Goal: Information Seeking & Learning: Learn about a topic

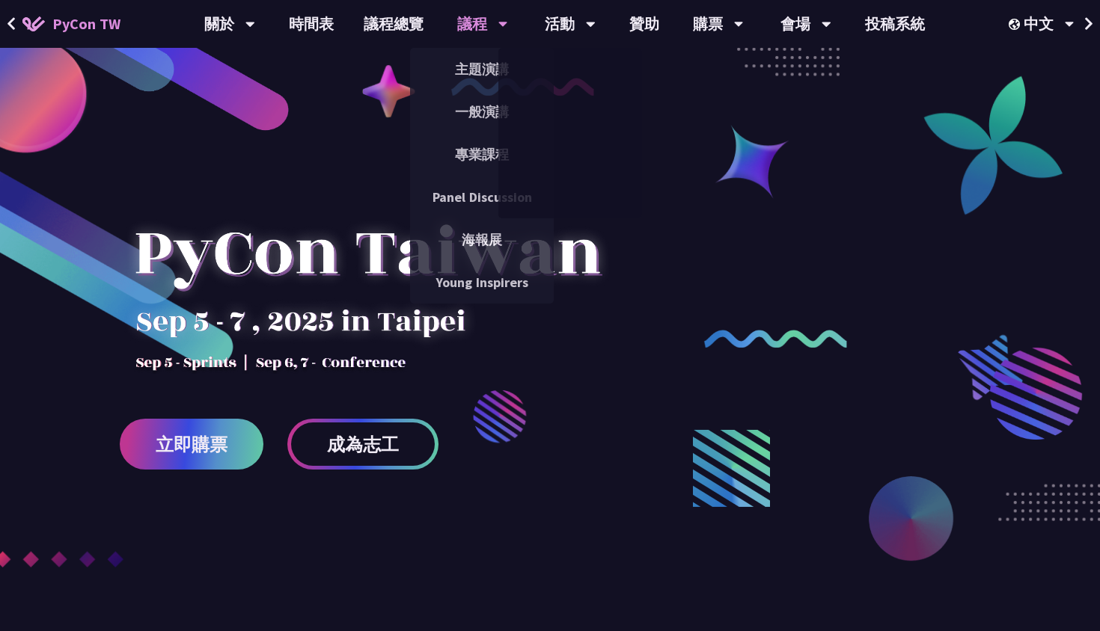
click at [470, 25] on div "議程" at bounding box center [482, 24] width 51 height 48
click at [473, 61] on link "主題演講" at bounding box center [482, 69] width 144 height 35
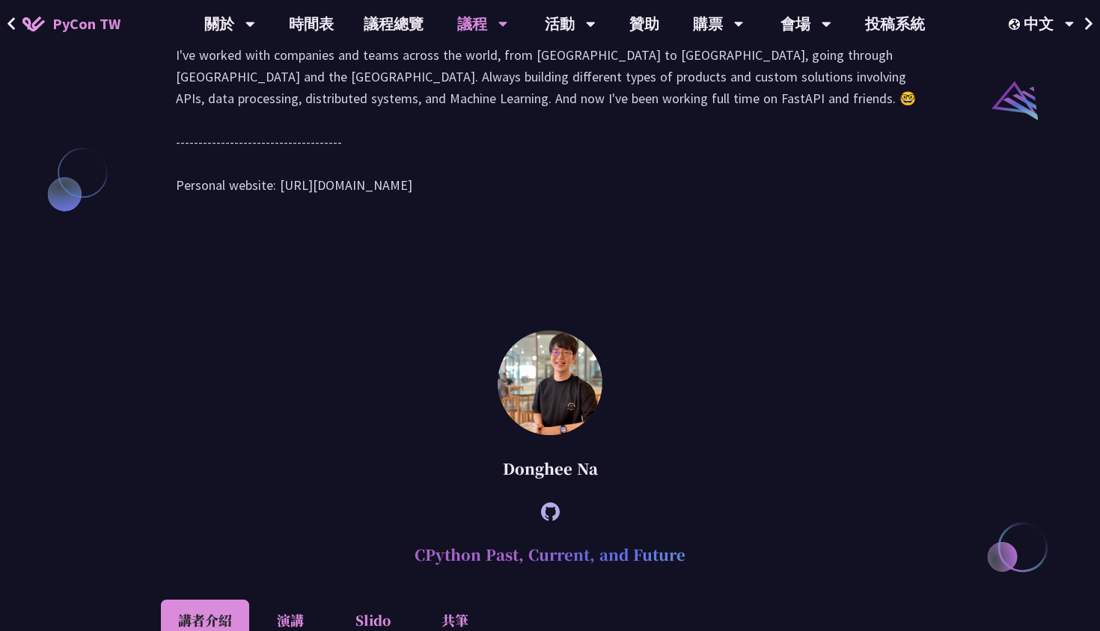
scroll to position [1637, 0]
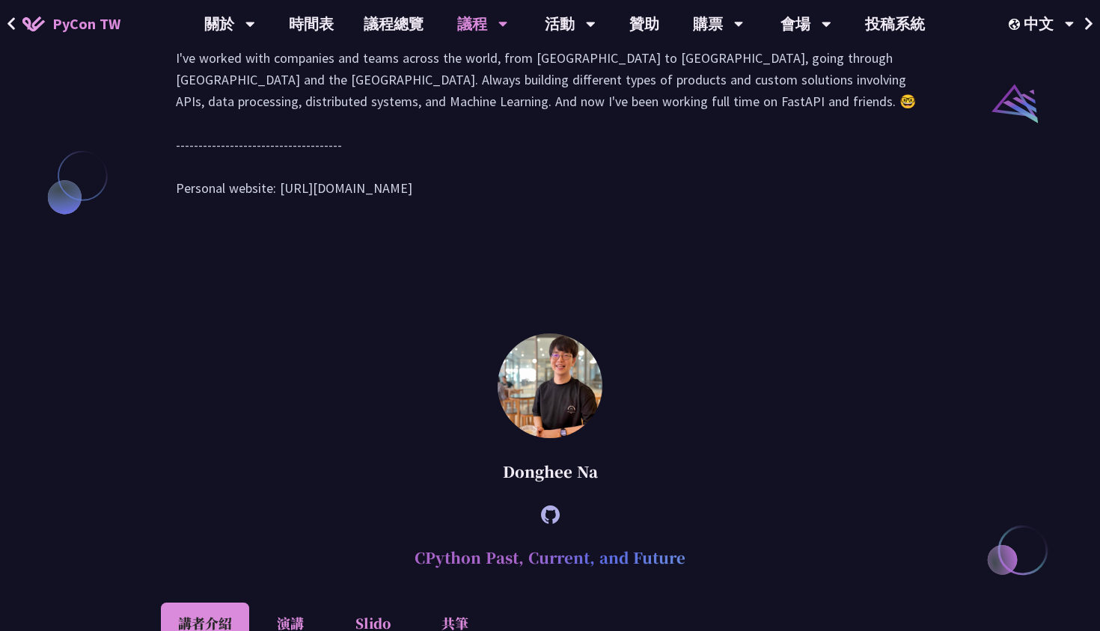
click at [449, 211] on div "Hey! 👋 I'm [PERSON_NAME] (tiangolo), the creator of FastAPI, Typer, SQLModel, A…" at bounding box center [550, 109] width 748 height 210
click at [453, 214] on div "Hey! 👋 I'm [PERSON_NAME] (tiangolo), the creator of FastAPI, Typer, SQLModel, A…" at bounding box center [550, 109] width 748 height 210
click at [447, 214] on div "Hey! 👋 I'm [PERSON_NAME] (tiangolo), the creator of FastAPI, Typer, SQLModel, A…" at bounding box center [550, 109] width 748 height 210
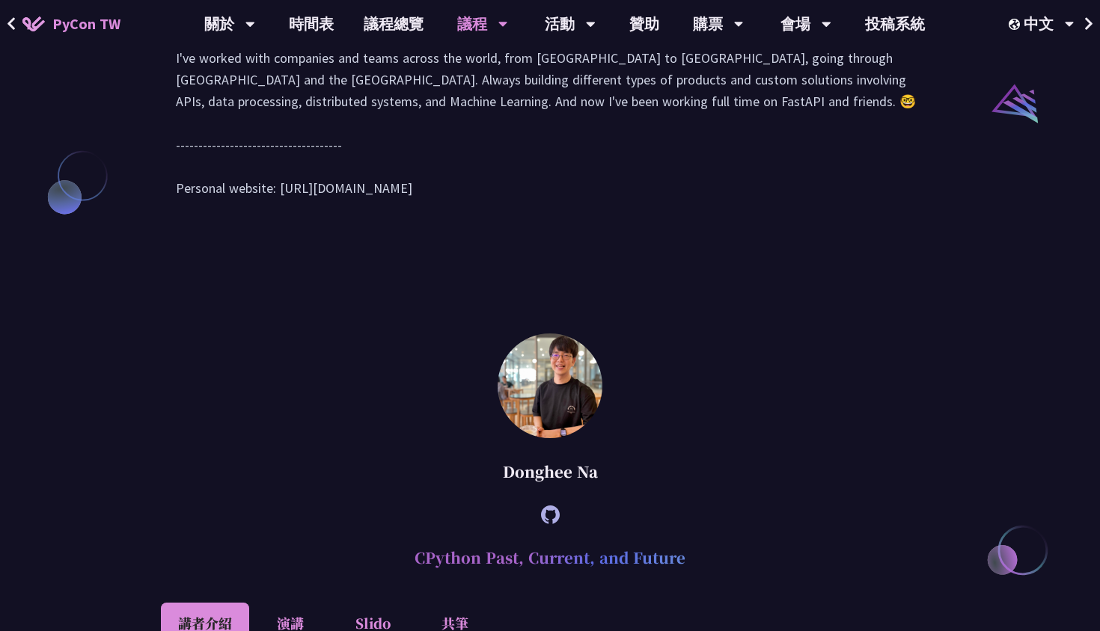
click at [426, 206] on div "Hey! 👋 I'm [PERSON_NAME] (tiangolo), the creator of FastAPI, Typer, SQLModel, A…" at bounding box center [550, 109] width 748 height 210
click at [431, 214] on div "Hey! 👋 I'm [PERSON_NAME] (tiangolo), the creator of FastAPI, Typer, SQLModel, A…" at bounding box center [550, 109] width 748 height 210
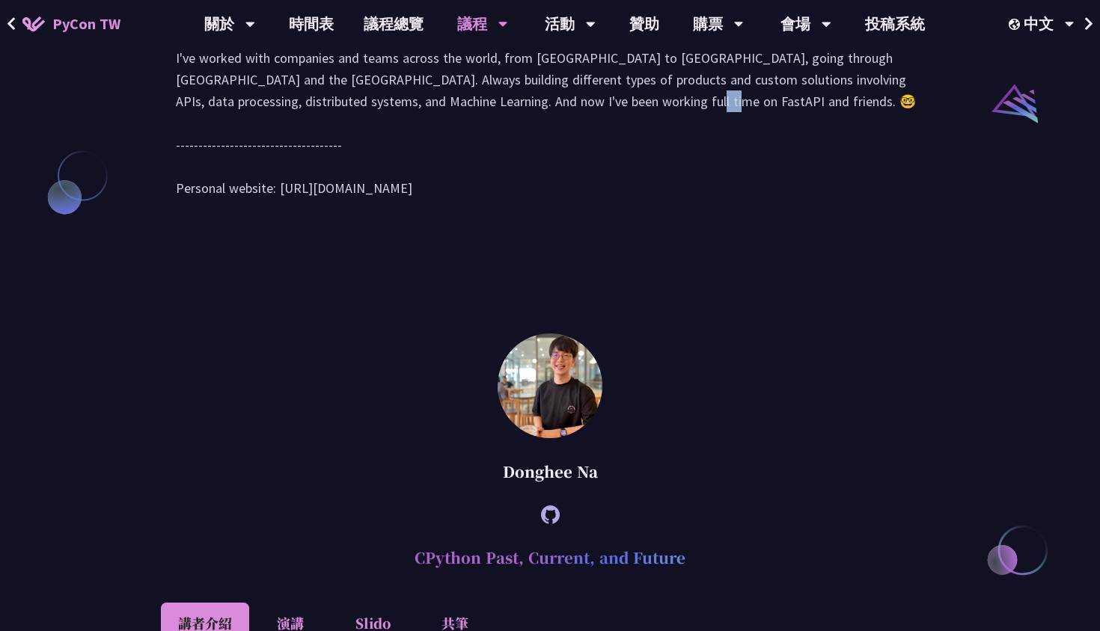
click at [434, 214] on div "Hey! 👋 I'm [PERSON_NAME] (tiangolo), the creator of FastAPI, Typer, SQLModel, A…" at bounding box center [550, 109] width 748 height 210
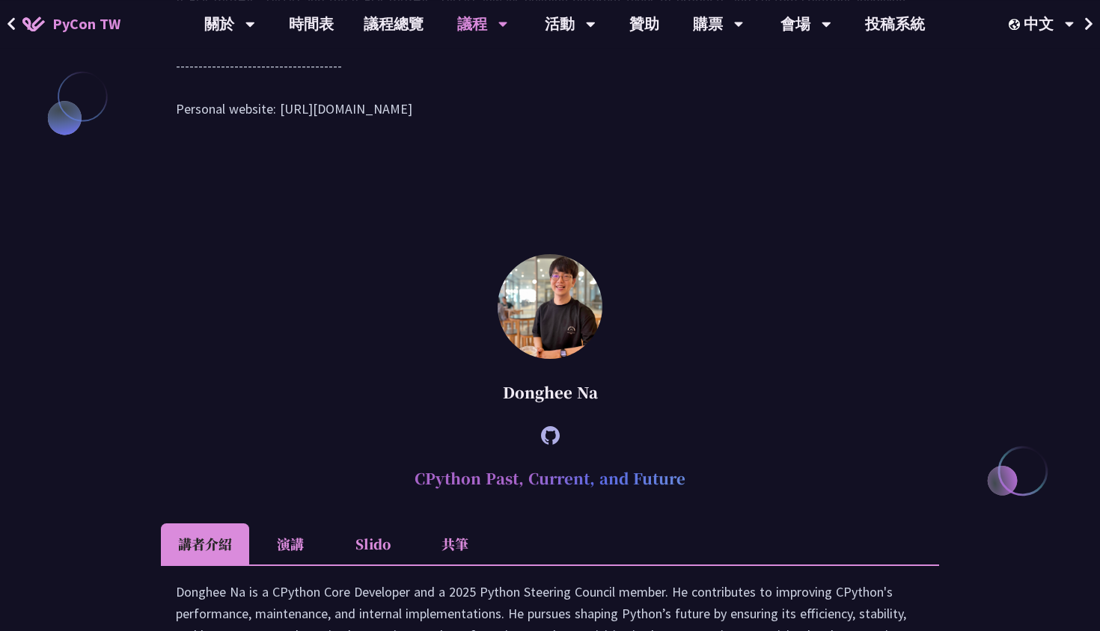
scroll to position [1527, 0]
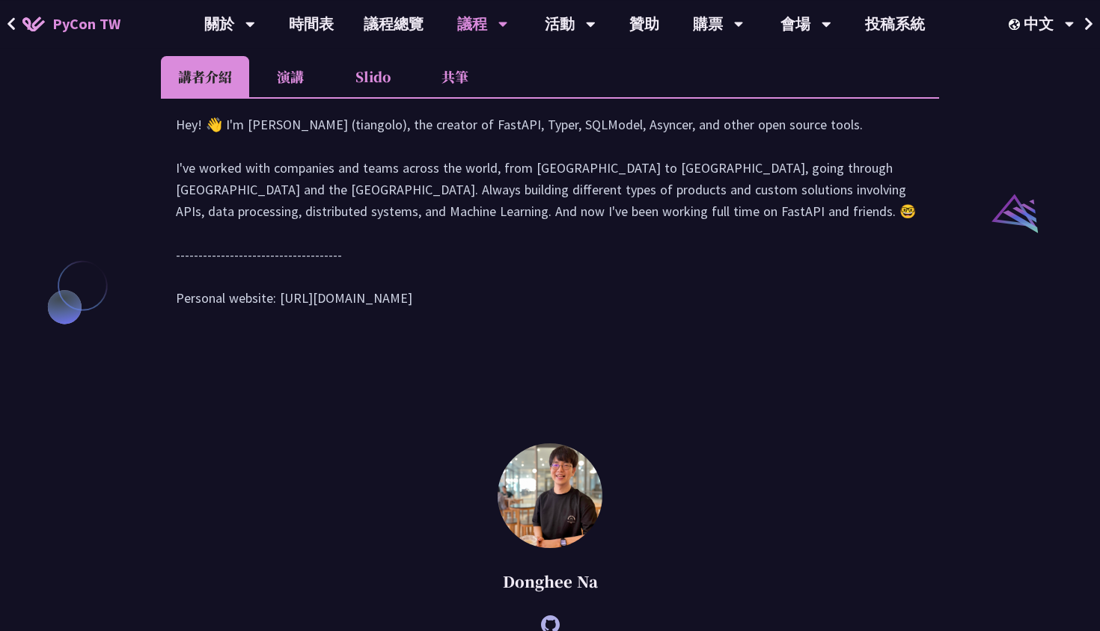
click at [301, 97] on li "演講" at bounding box center [290, 76] width 82 height 41
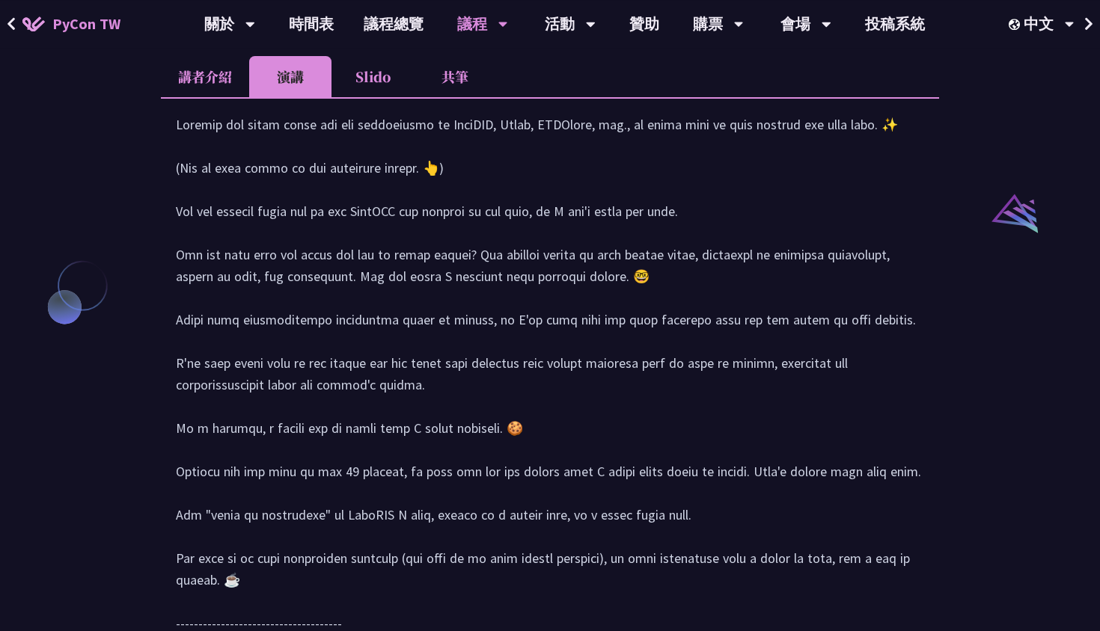
click at [341, 261] on div at bounding box center [550, 414] width 748 height 601
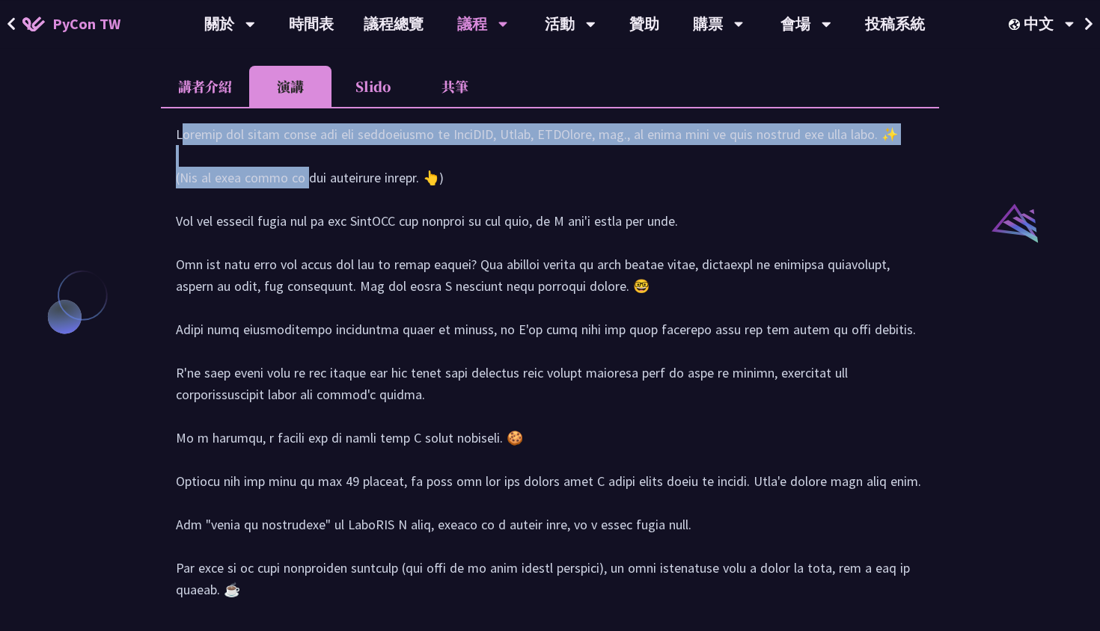
scroll to position [1589, 0]
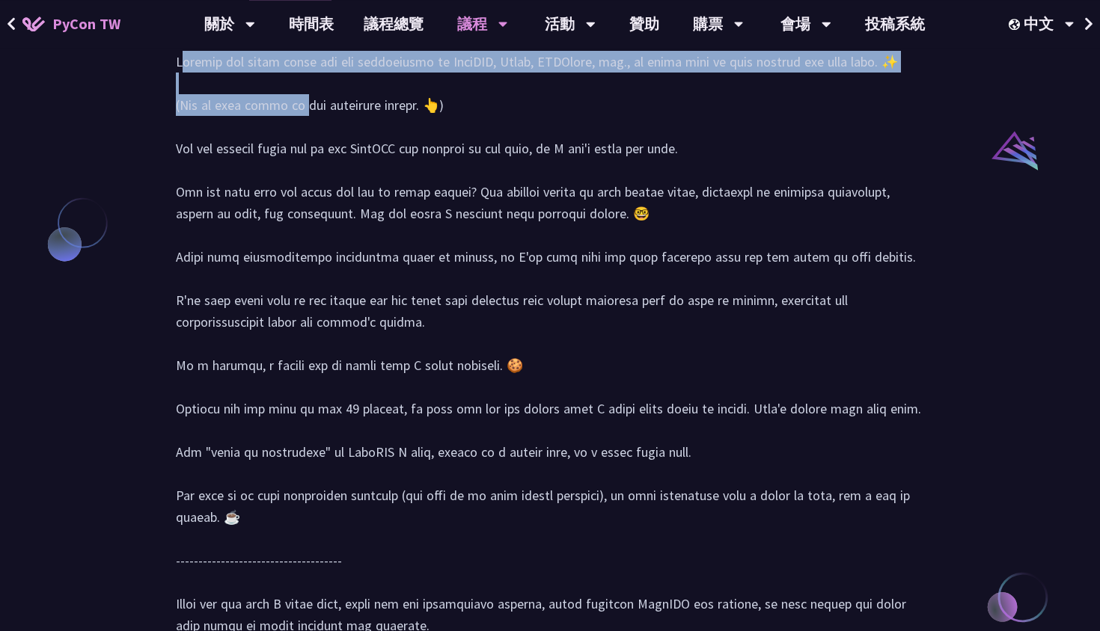
click at [341, 261] on div at bounding box center [550, 351] width 748 height 601
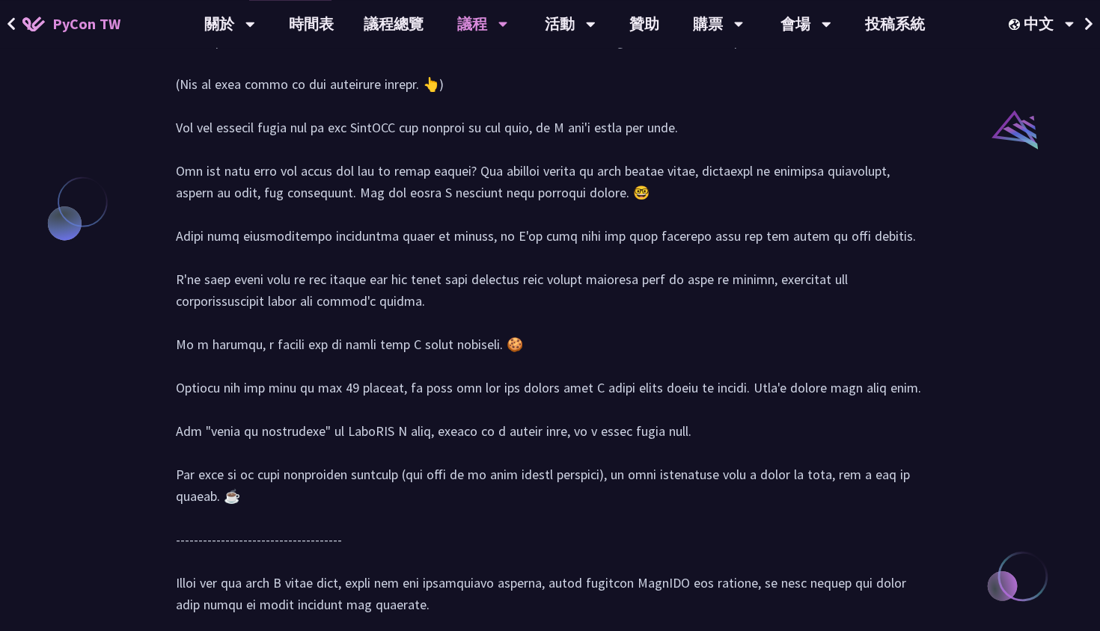
scroll to position [1611, 0]
click at [353, 268] on div at bounding box center [550, 329] width 748 height 601
click at [353, 296] on div at bounding box center [550, 329] width 748 height 601
click at [356, 257] on div at bounding box center [550, 329] width 748 height 601
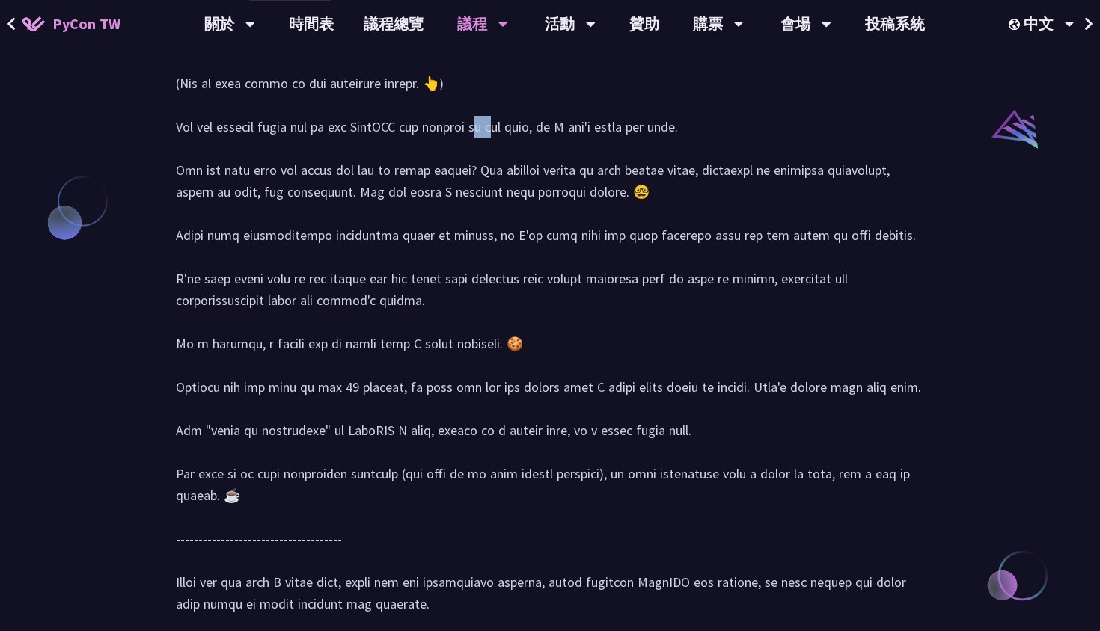
click at [358, 276] on div at bounding box center [550, 329] width 748 height 601
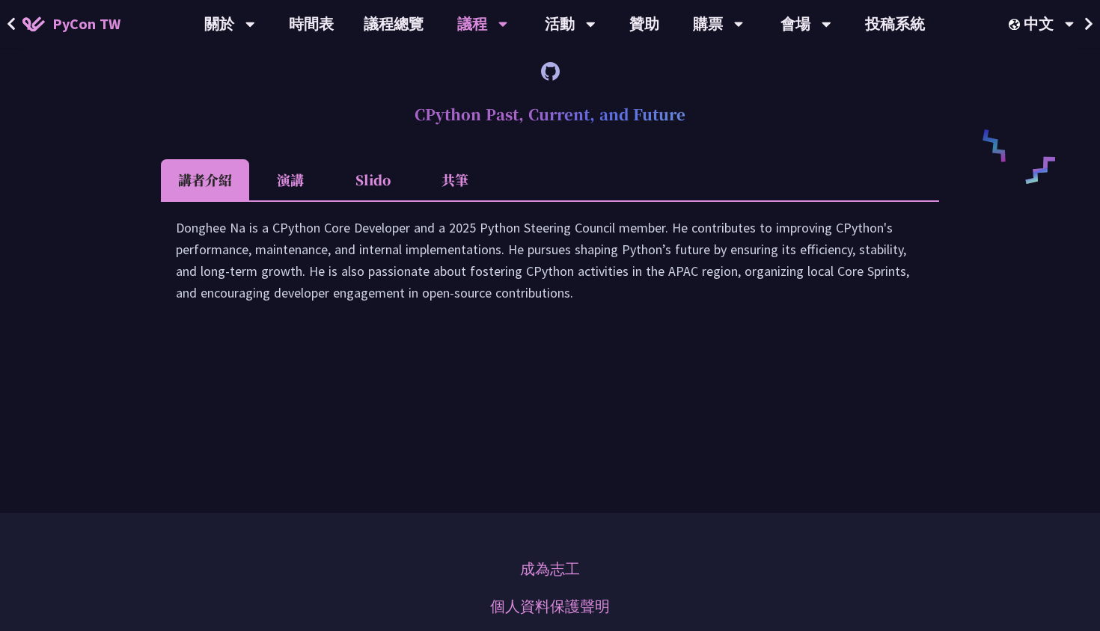
scroll to position [2659, 0]
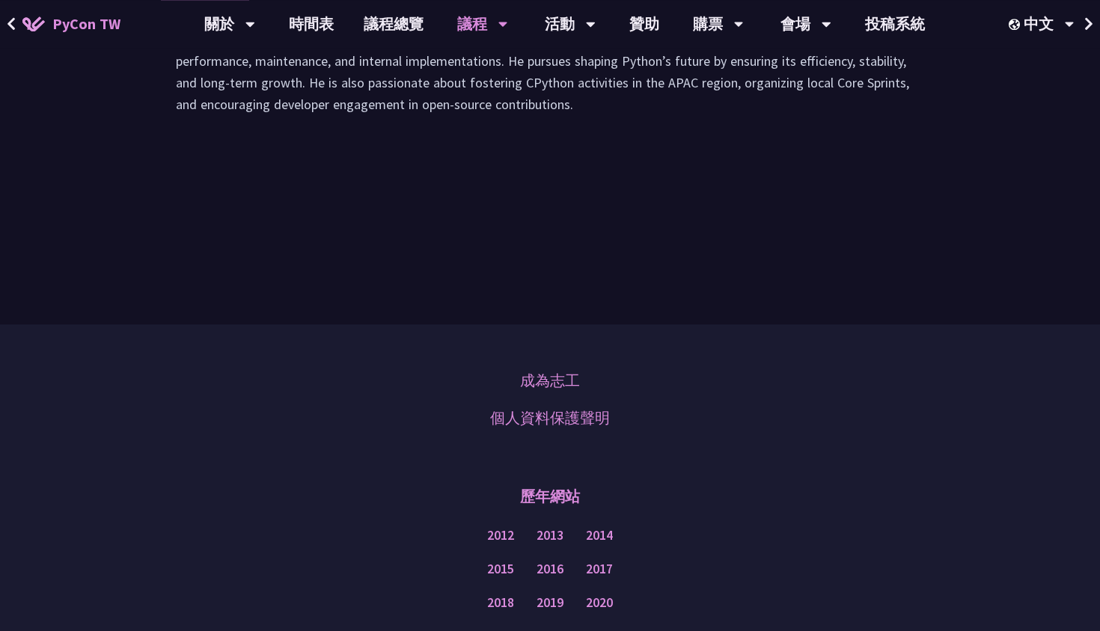
click at [630, 130] on div "Donghee Na is a CPython Core Developer and a 2025 Python Steering Council membe…" at bounding box center [550, 79] width 748 height 102
click at [435, 130] on div "Donghee Na is a CPython Core Developer and a 2025 Python Steering Council membe…" at bounding box center [550, 79] width 748 height 102
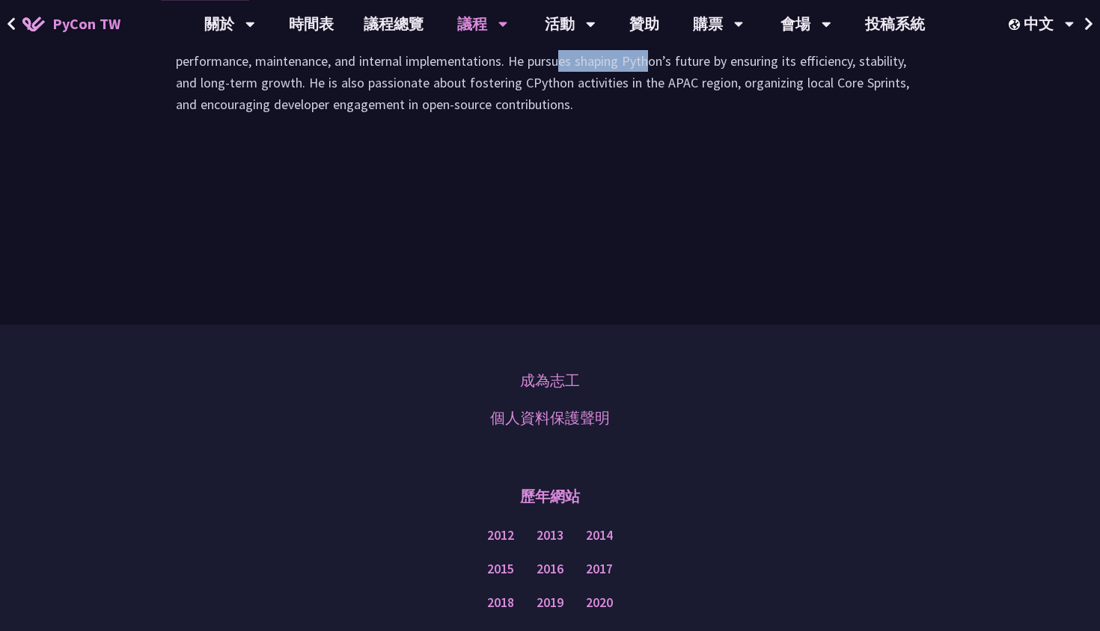
click at [435, 130] on div "Donghee Na is a CPython Core Developer and a 2025 Python Steering Council membe…" at bounding box center [550, 79] width 748 height 102
click at [470, 130] on div "Donghee Na is a CPython Core Developer and a 2025 Python Steering Council membe…" at bounding box center [550, 79] width 748 height 102
click at [480, 130] on div "Donghee Na is a CPython Core Developer and a 2025 Python Steering Council membe…" at bounding box center [550, 79] width 748 height 102
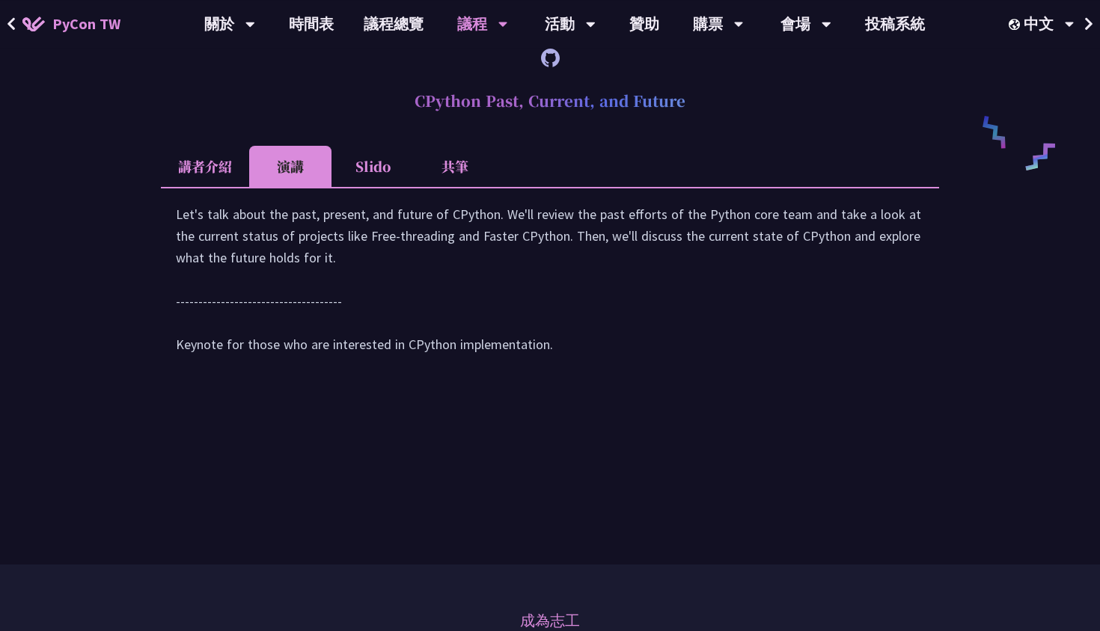
scroll to position [2483, 0]
click at [482, 188] on li "共筆" at bounding box center [455, 167] width 82 height 41
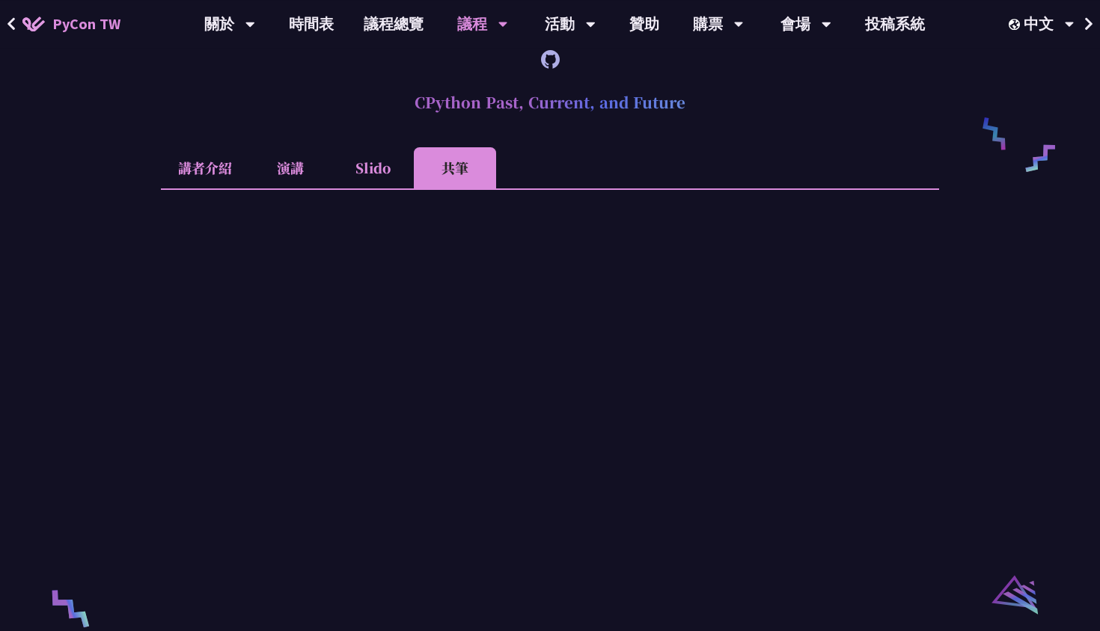
click at [381, 188] on li "Slido" at bounding box center [372, 167] width 82 height 41
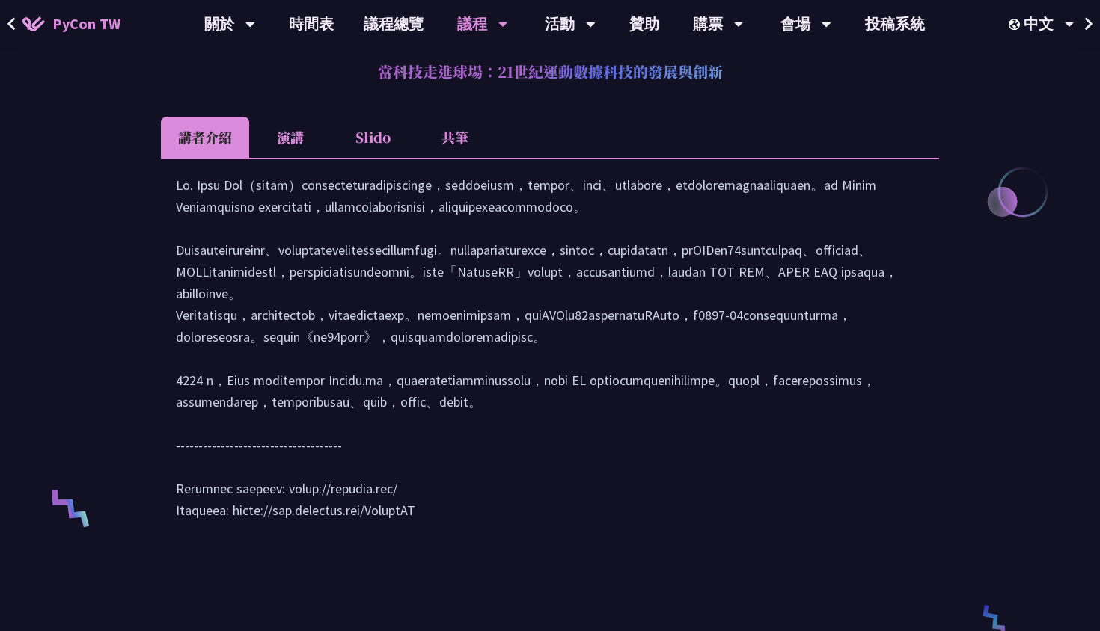
scroll to position [366, 0]
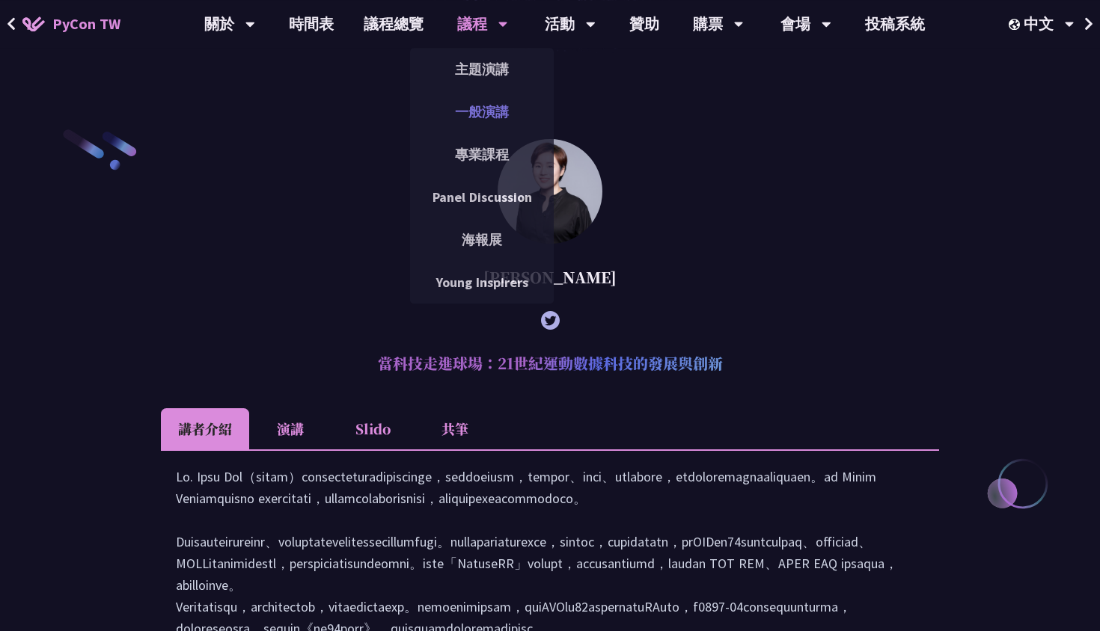
click at [468, 98] on link "一般演講" at bounding box center [482, 111] width 144 height 35
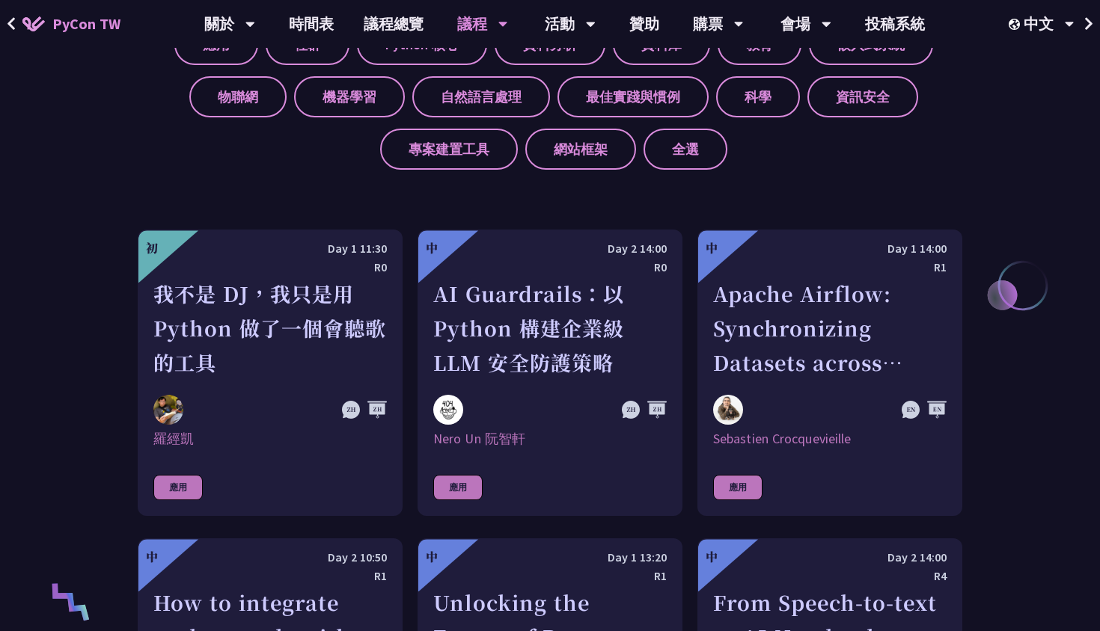
scroll to position [658, 0]
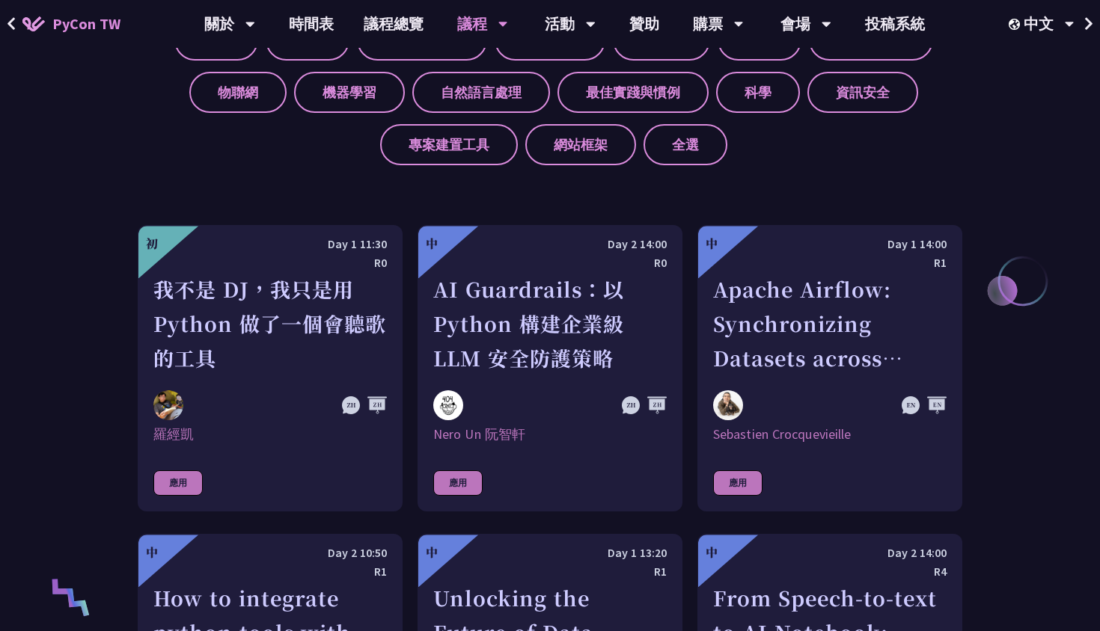
drag, startPoint x: 411, startPoint y: 320, endPoint x: 411, endPoint y: 312, distance: 8.2
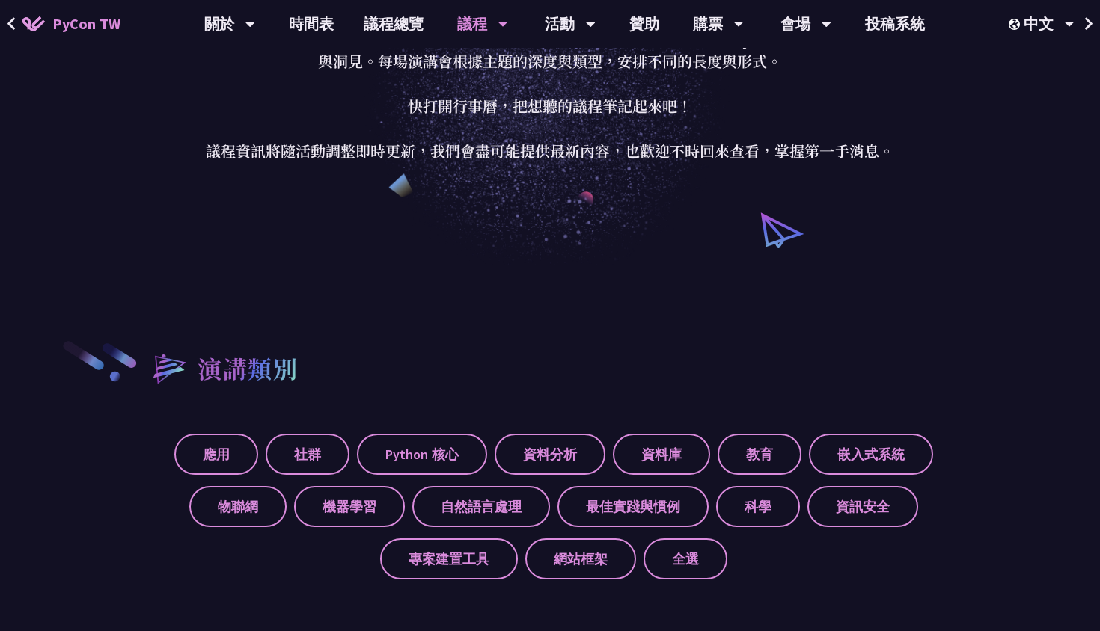
scroll to position [0, 0]
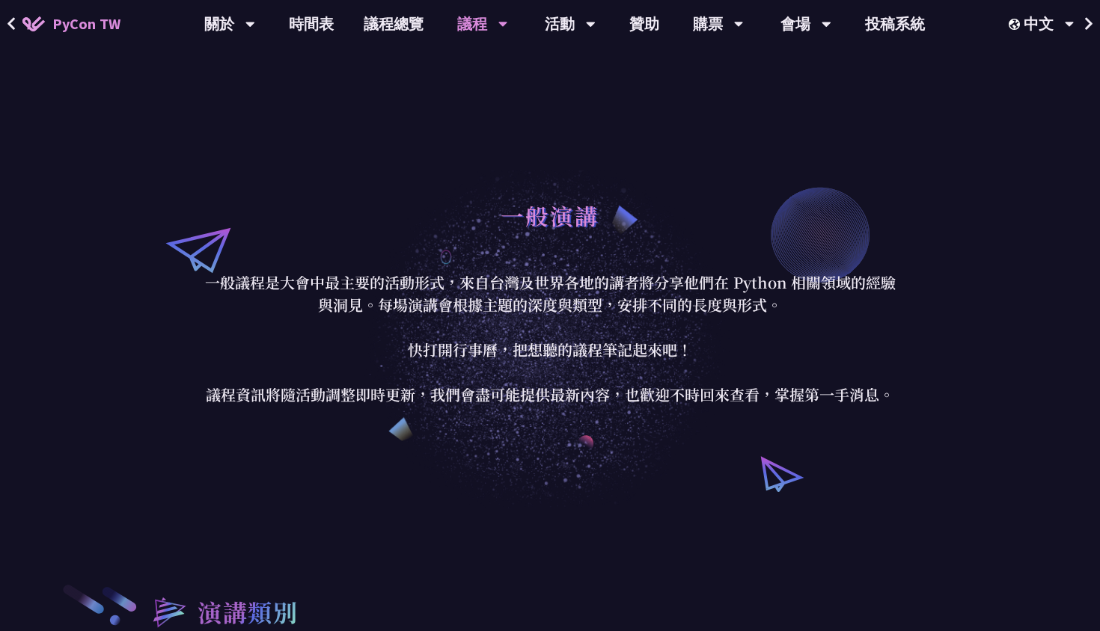
click at [768, 148] on div "一般演講 一般議程是大會中最主要的活動形式，來自台灣及世界各地的講者將分享他們在 Python 相關領域的經驗與洞見。每場演講會根據主題的深度與類型，安排不同…" at bounding box center [550, 299] width 1100 height 419
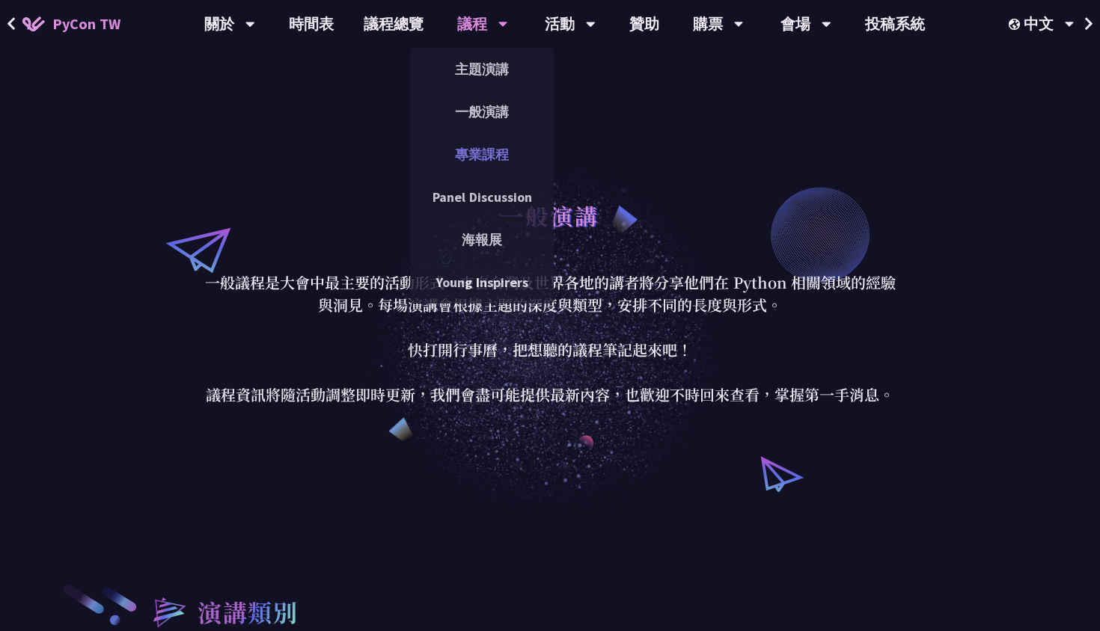
click at [482, 151] on link "專業課程" at bounding box center [482, 154] width 144 height 35
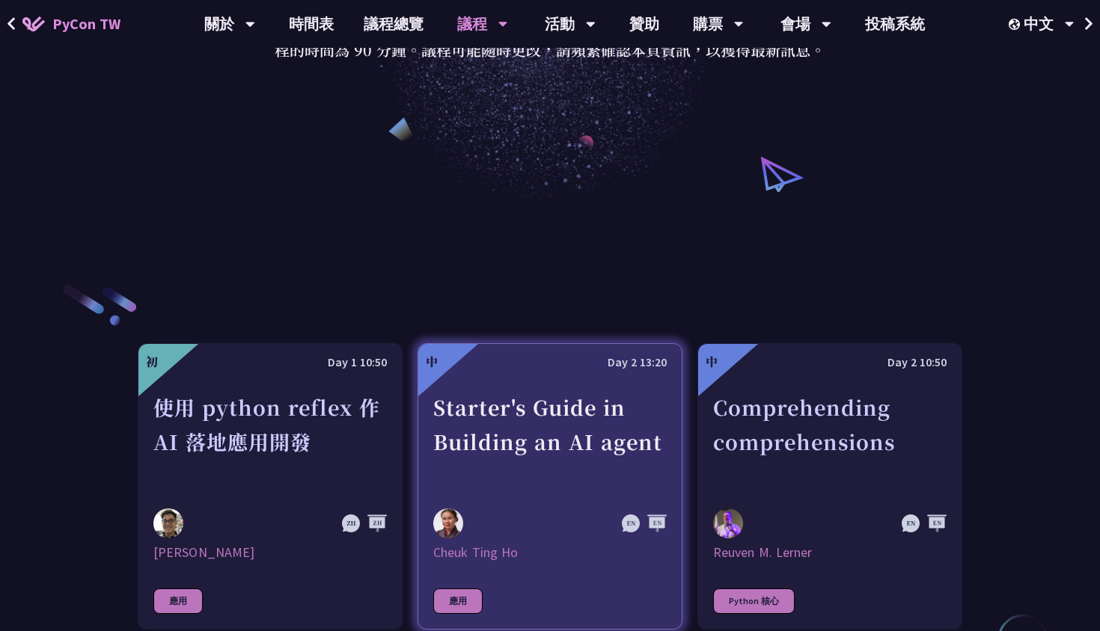
scroll to position [62, 0]
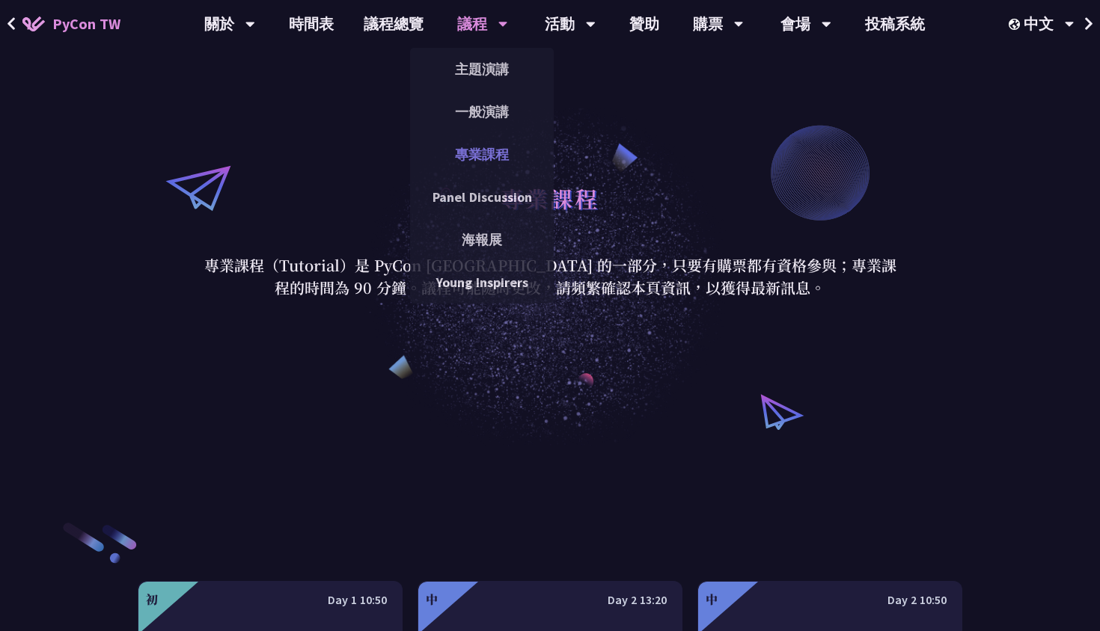
click at [484, 146] on link "專業課程" at bounding box center [482, 154] width 144 height 35
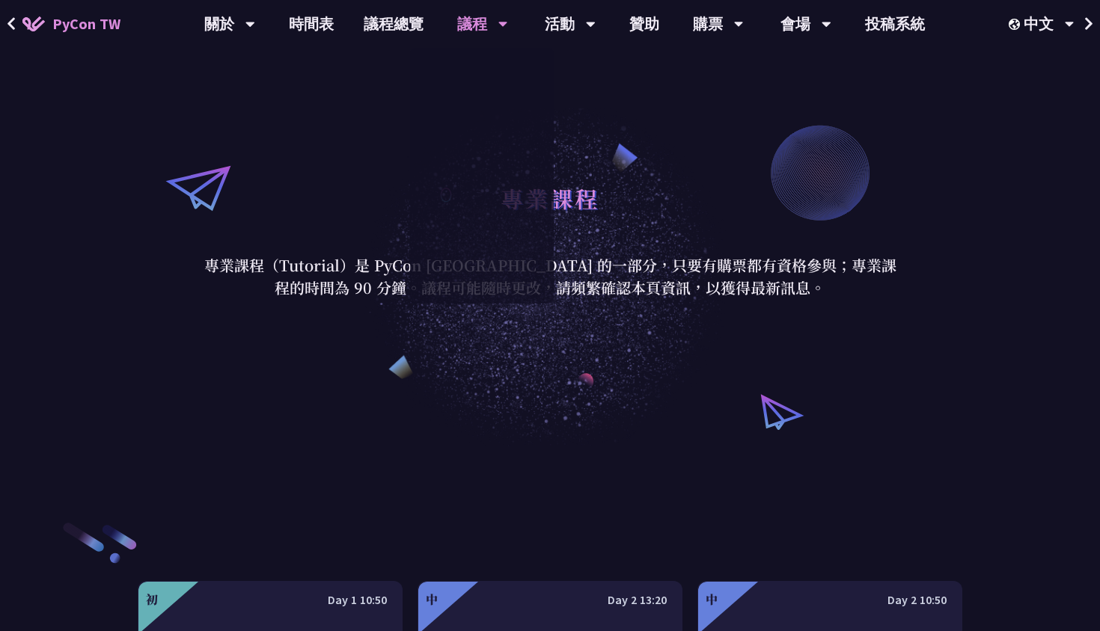
click at [484, 146] on div at bounding box center [482, 176] width 144 height 256
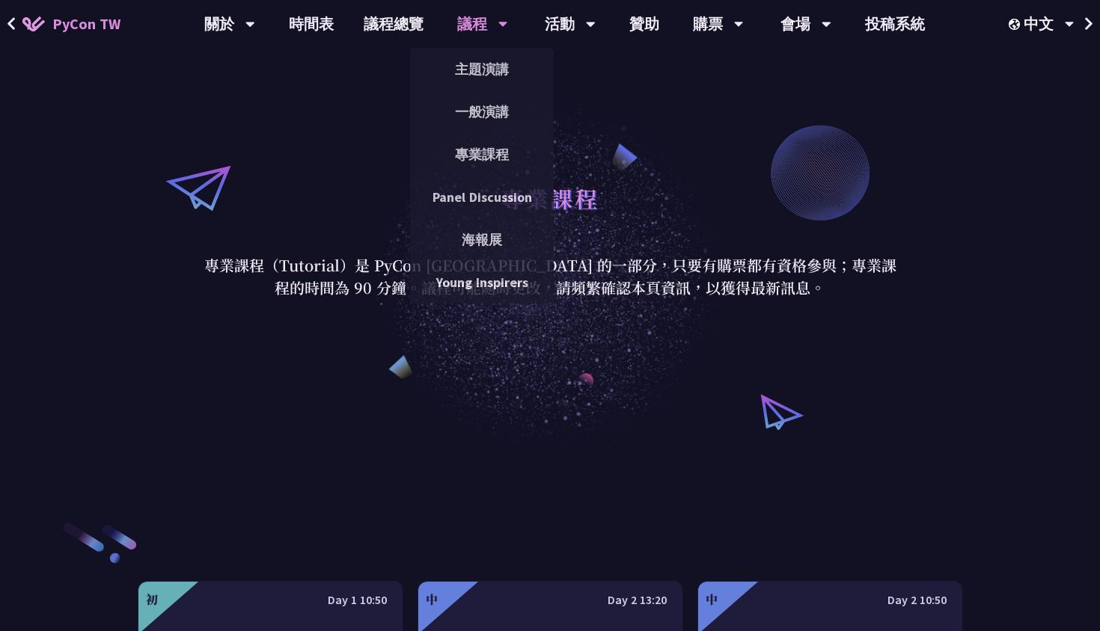
click at [483, 36] on div "議程" at bounding box center [482, 24] width 51 height 48
click at [465, 189] on link "Panel Discussion" at bounding box center [482, 197] width 144 height 35
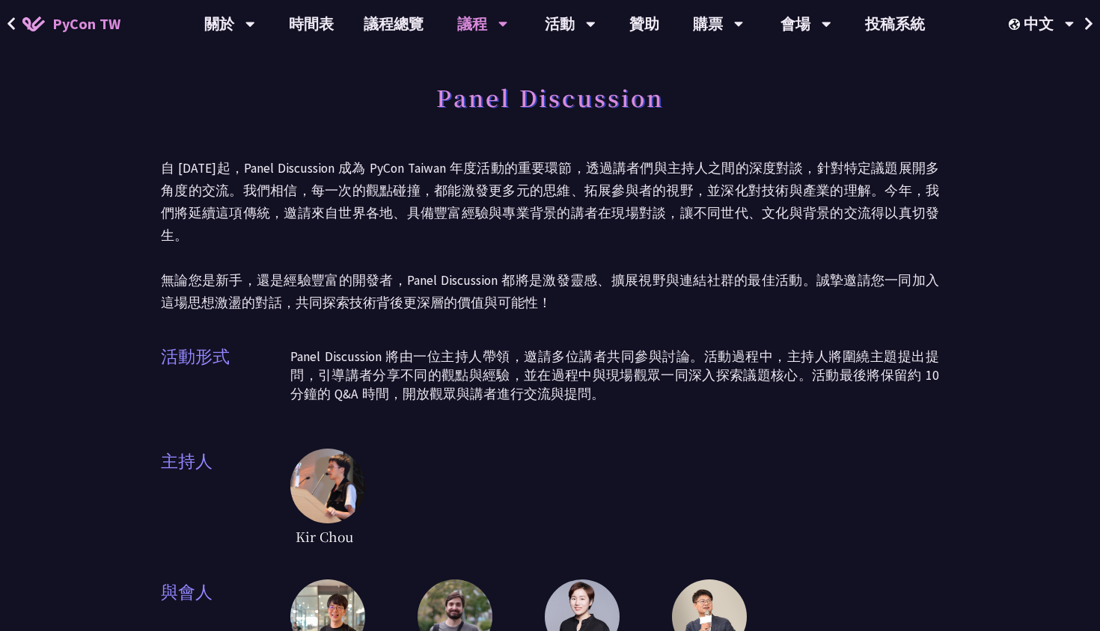
click at [464, 358] on p "Panel Discussion 將由一位主持人帶領，邀請多位講者共同參與討論。活動過程中，主持人將圍繞主題提出提問，引導講者分享不同的觀點與經驗，並在過程中…" at bounding box center [614, 376] width 648 height 56
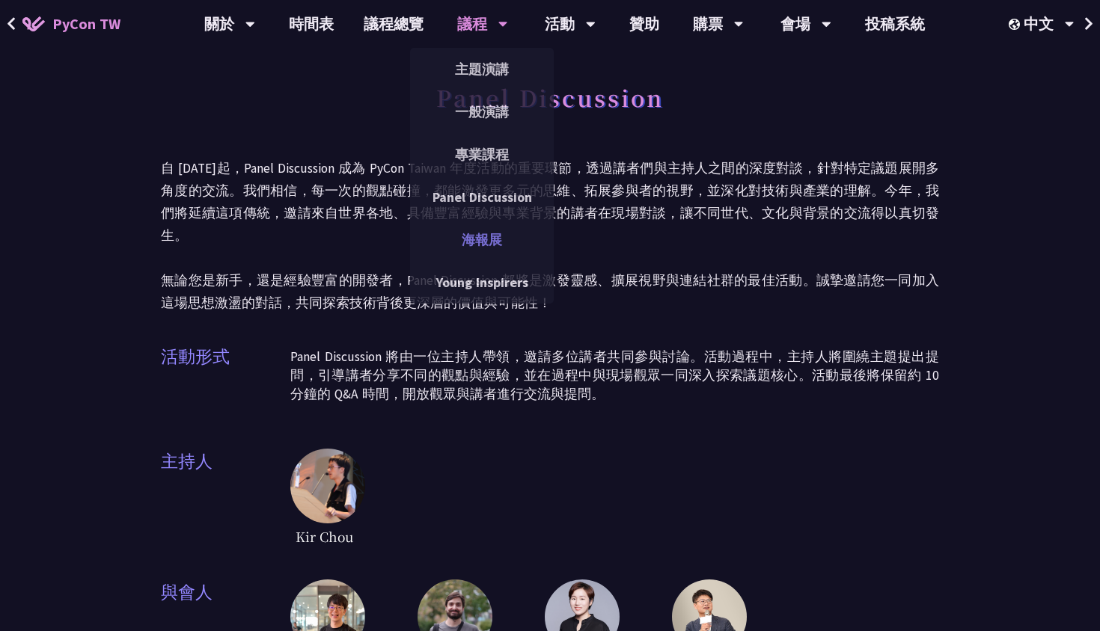
click at [479, 240] on link "海報展" at bounding box center [482, 239] width 144 height 35
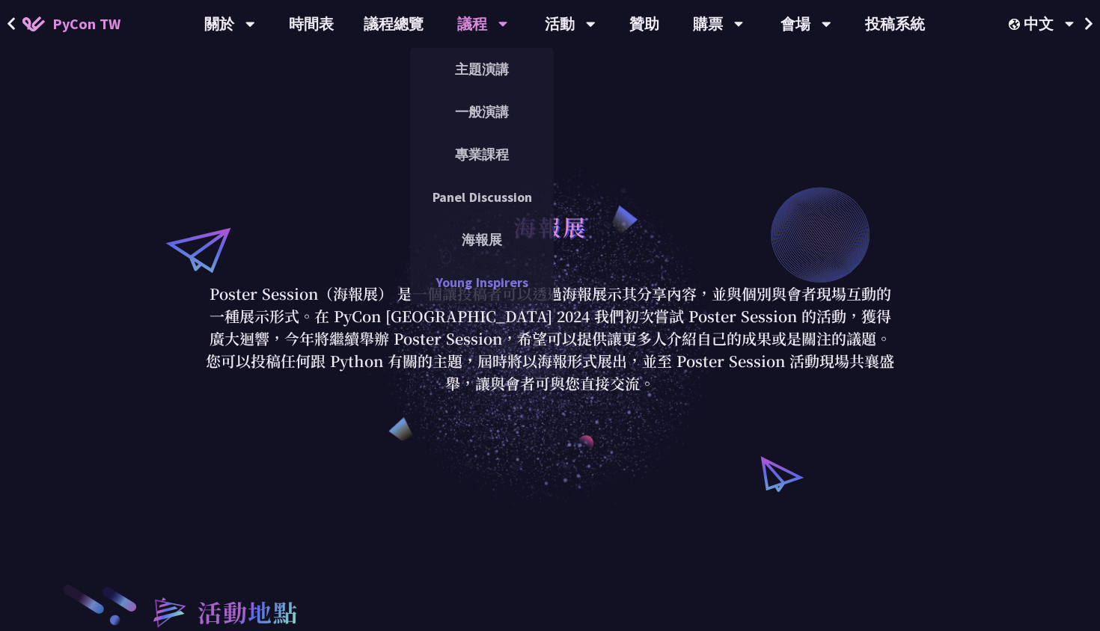
click at [476, 276] on link "Young Inspirers" at bounding box center [482, 282] width 144 height 35
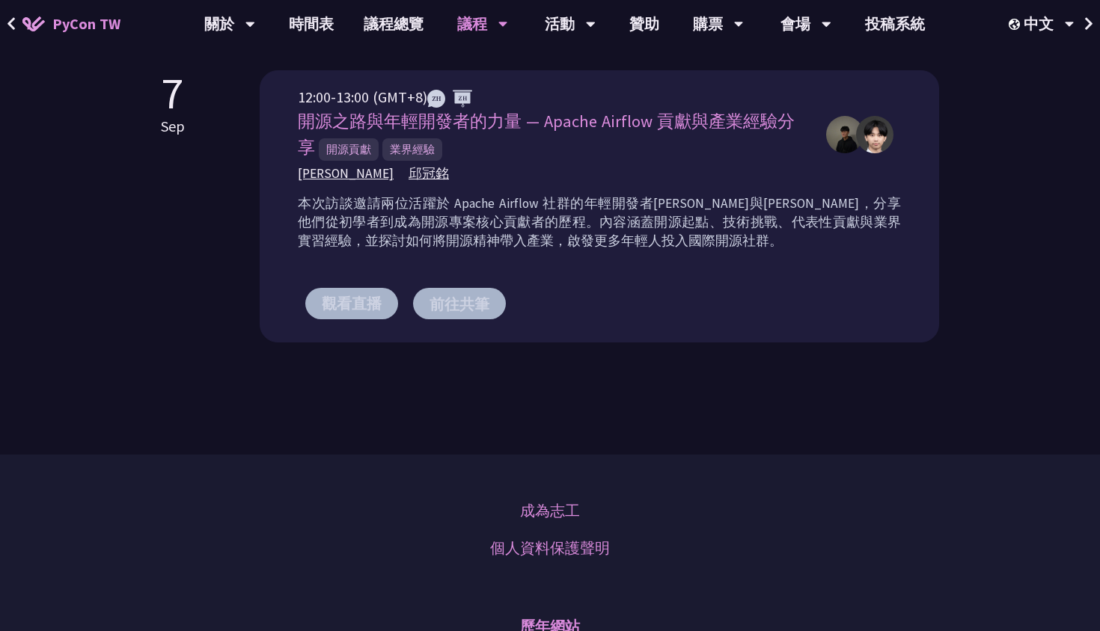
scroll to position [1132, 0]
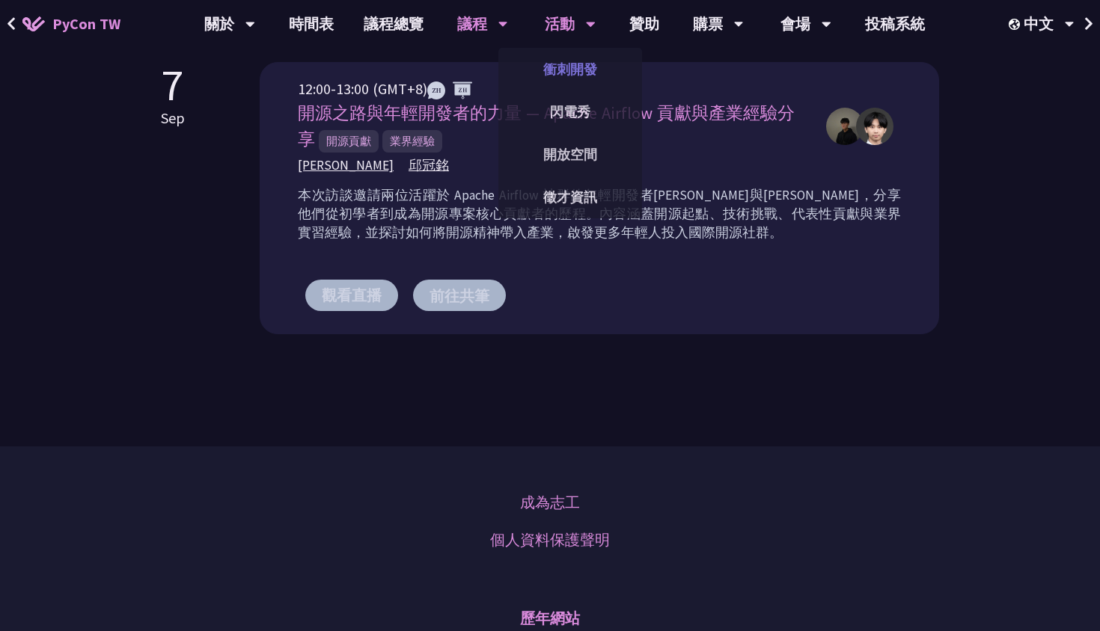
click at [583, 76] on link "衝刺開發" at bounding box center [570, 69] width 144 height 35
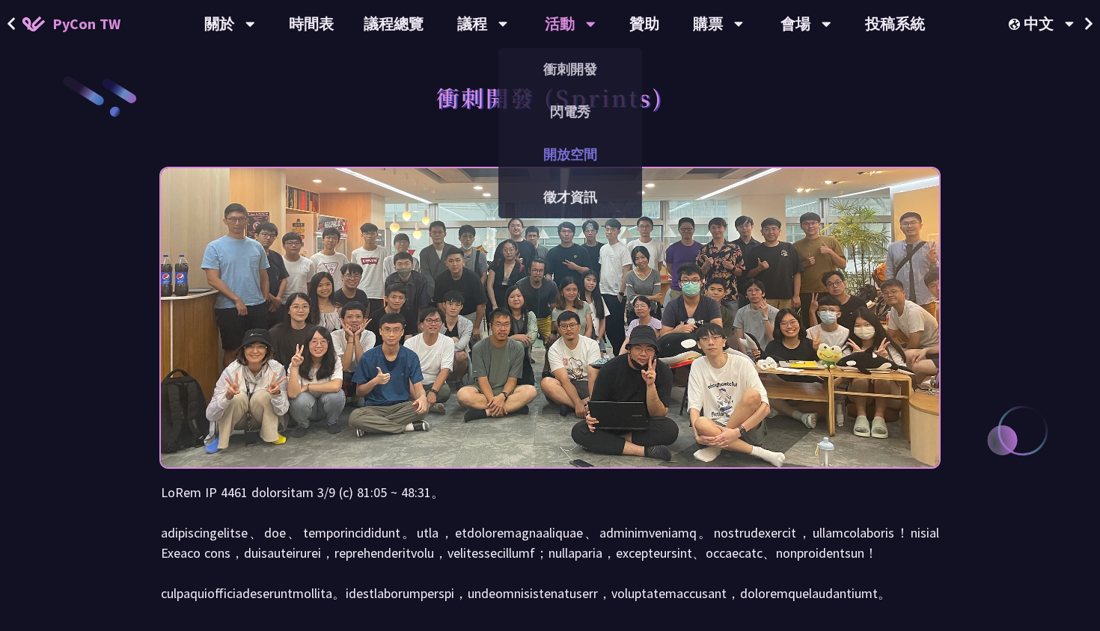
click at [571, 162] on link "開放空間" at bounding box center [570, 154] width 144 height 35
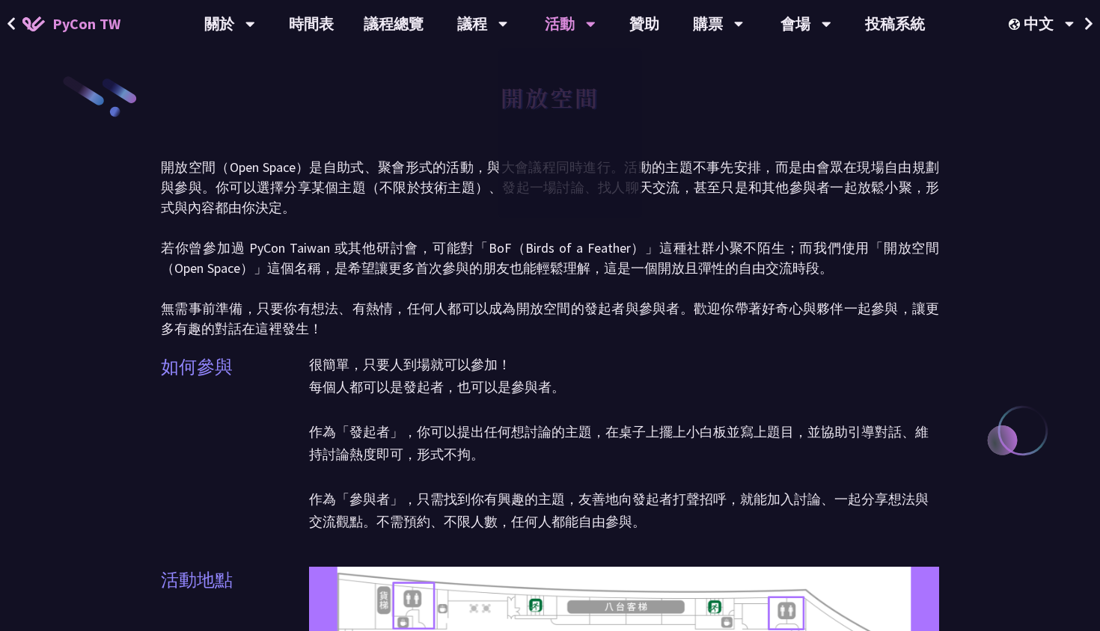
click at [571, 123] on div "開放空間" at bounding box center [550, 114] width 778 height 79
click at [565, 123] on link "閃電秀" at bounding box center [570, 111] width 144 height 35
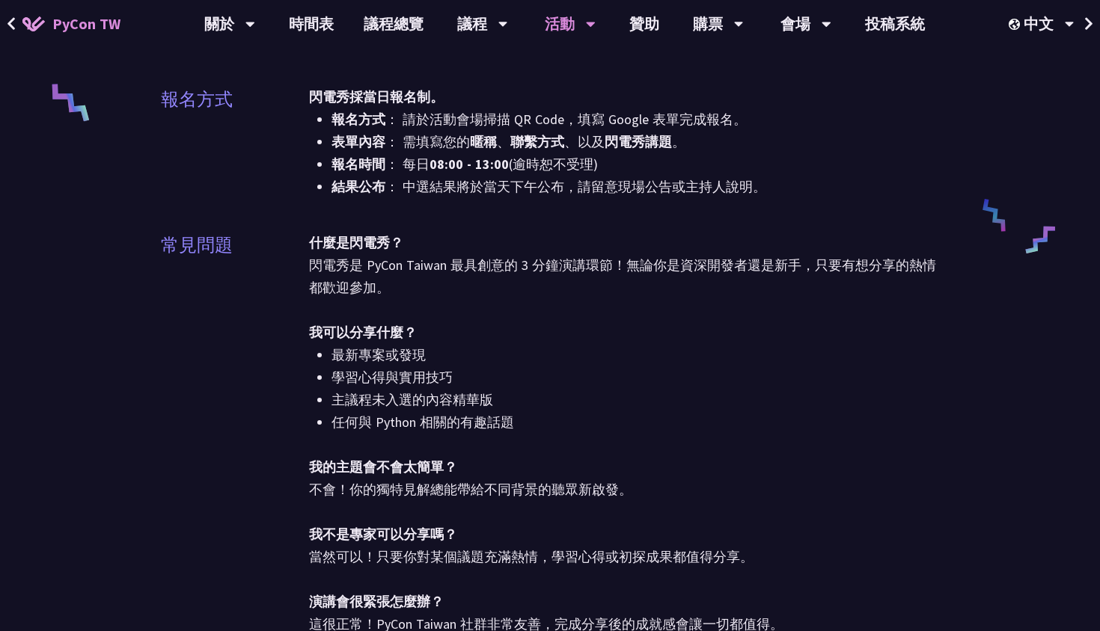
scroll to position [373, 0]
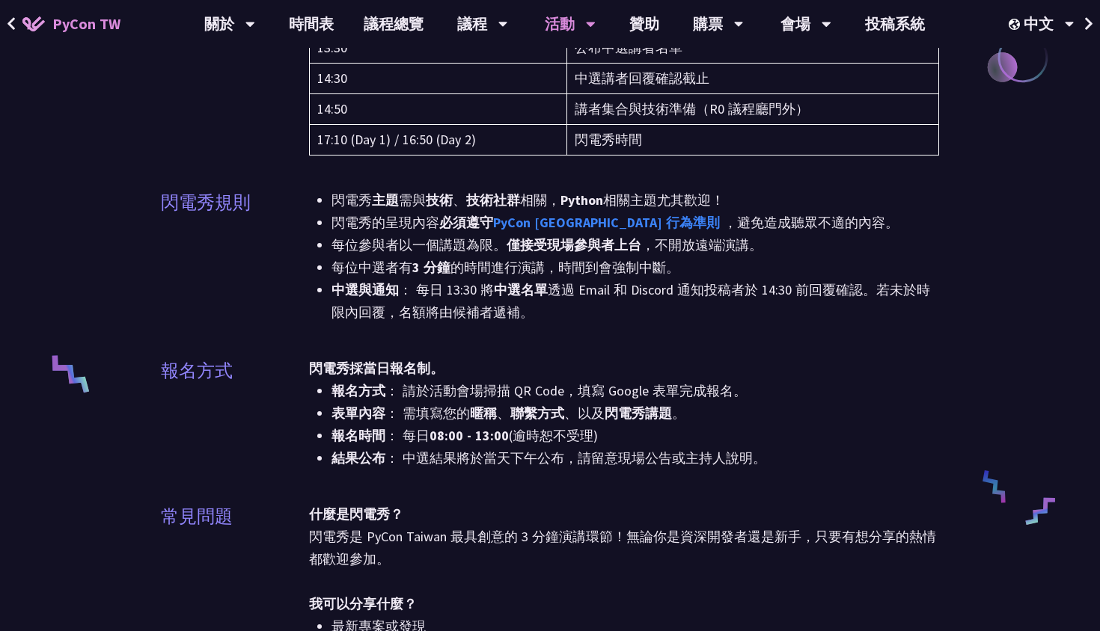
click at [407, 290] on li "中選與通知 ： 每日 13:30 將 中選名單 透過 Email 和 Discord 通知投稿者於 14:30 前回覆確認。若未於時限內回覆，名額將由候補者遞…" at bounding box center [634, 301] width 607 height 45
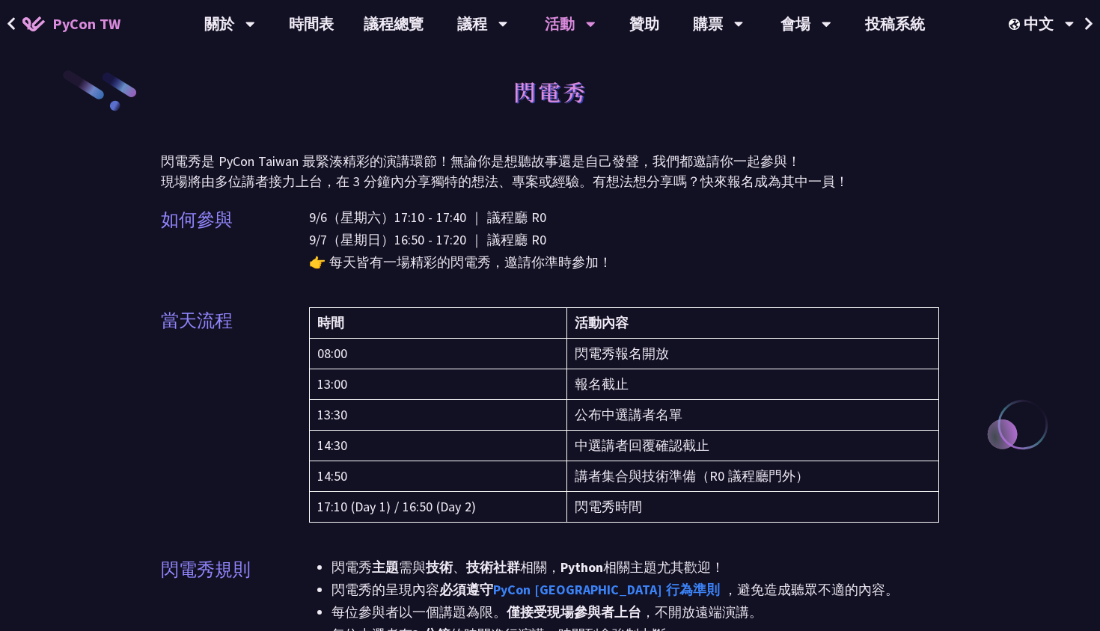
scroll to position [0, 0]
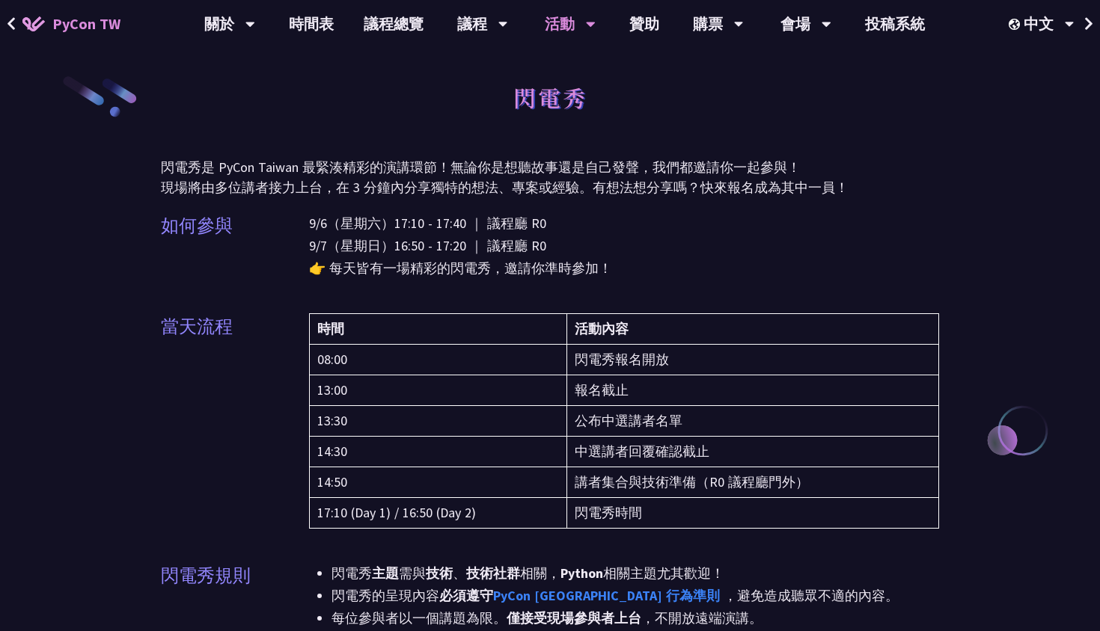
click at [433, 264] on p "9/6（星期六）17:10 - 17:40 ｜ 議程廳 R0 9/7（星期日）16:50 - 17:20 ｜ 議程廳 R0 👉 每天皆有一場精彩的閃電秀，邀請…" at bounding box center [624, 245] width 630 height 67
click at [482, 256] on p "9/6（星期六）17:10 - 17:40 ｜ 議程廳 R0 9/7（星期日）16:50 - 17:20 ｜ 議程廳 R0 👉 每天皆有一場精彩的閃電秀，邀請…" at bounding box center [624, 245] width 630 height 67
click at [536, 185] on p "閃電秀是 PyCon Taiwan 最緊湊精彩的演講環節！無論你是想聽故事還是自己發聲，我們都邀請你一起參與！ 現場將由多位講者接力上台，在 3 分鐘內分享獨…" at bounding box center [550, 177] width 778 height 40
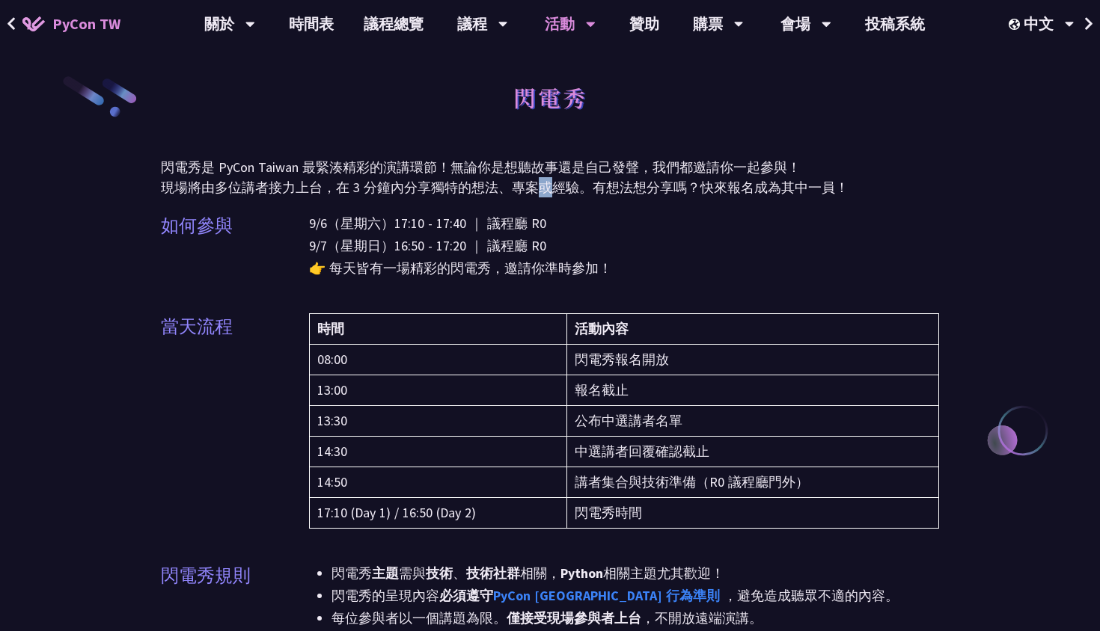
click at [536, 185] on p "閃電秀是 PyCon Taiwan 最緊湊精彩的演講環節！無論你是想聽故事還是自己發聲，我們都邀請你一起參與！ 現場將由多位講者接力上台，在 3 分鐘內分享獨…" at bounding box center [550, 177] width 778 height 40
click at [538, 218] on p "9/6（星期六）17:10 - 17:40 ｜ 議程廳 R0 9/7（星期日）16:50 - 17:20 ｜ 議程廳 R0 👉 每天皆有一場精彩的閃電秀，邀請…" at bounding box center [624, 245] width 630 height 67
click at [540, 234] on p "9/6（星期六）17:10 - 17:40 ｜ 議程廳 R0 9/7（星期日）16:50 - 17:20 ｜ 議程廳 R0 👉 每天皆有一場精彩的閃電秀，邀請…" at bounding box center [624, 245] width 630 height 67
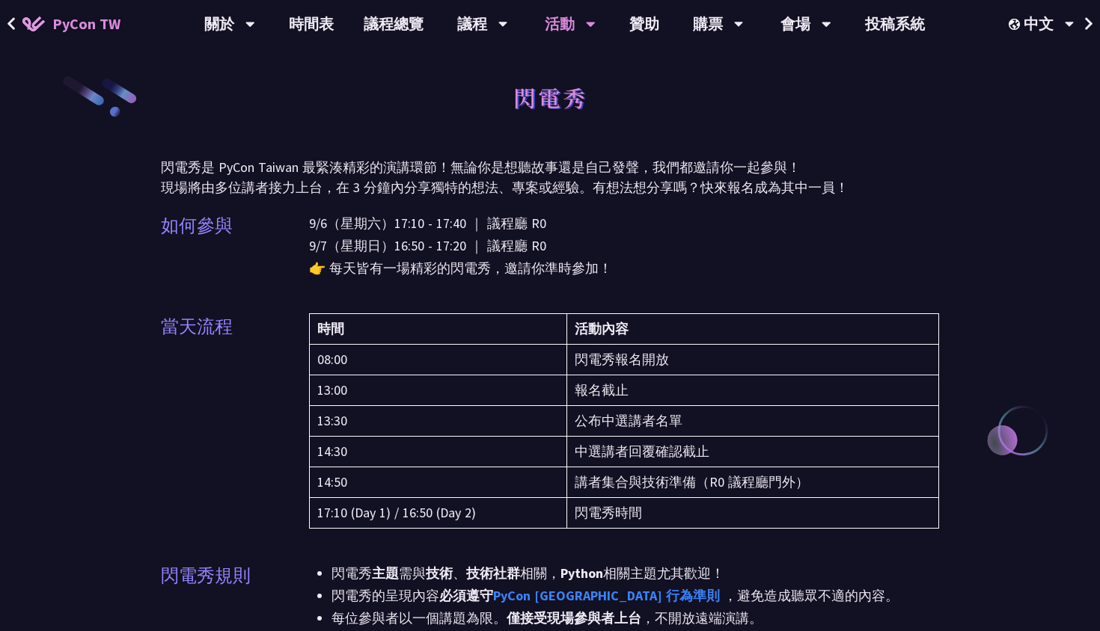
click at [540, 234] on p "9/6（星期六）17:10 - 17:40 ｜ 議程廳 R0 9/7（星期日）16:50 - 17:20 ｜ 議程廳 R0 👉 每天皆有一場精彩的閃電秀，邀請…" at bounding box center [624, 245] width 630 height 67
click at [551, 255] on p "9/6（星期六）17:10 - 17:40 ｜ 議程廳 R0 9/7（星期日）16:50 - 17:20 ｜ 議程廳 R0 👉 每天皆有一場精彩的閃電秀，邀請…" at bounding box center [624, 245] width 630 height 67
click at [554, 266] on p "9/6（星期六）17:10 - 17:40 ｜ 議程廳 R0 9/7（星期日）16:50 - 17:20 ｜ 議程廳 R0 👉 每天皆有一場精彩的閃電秀，邀請…" at bounding box center [624, 245] width 630 height 67
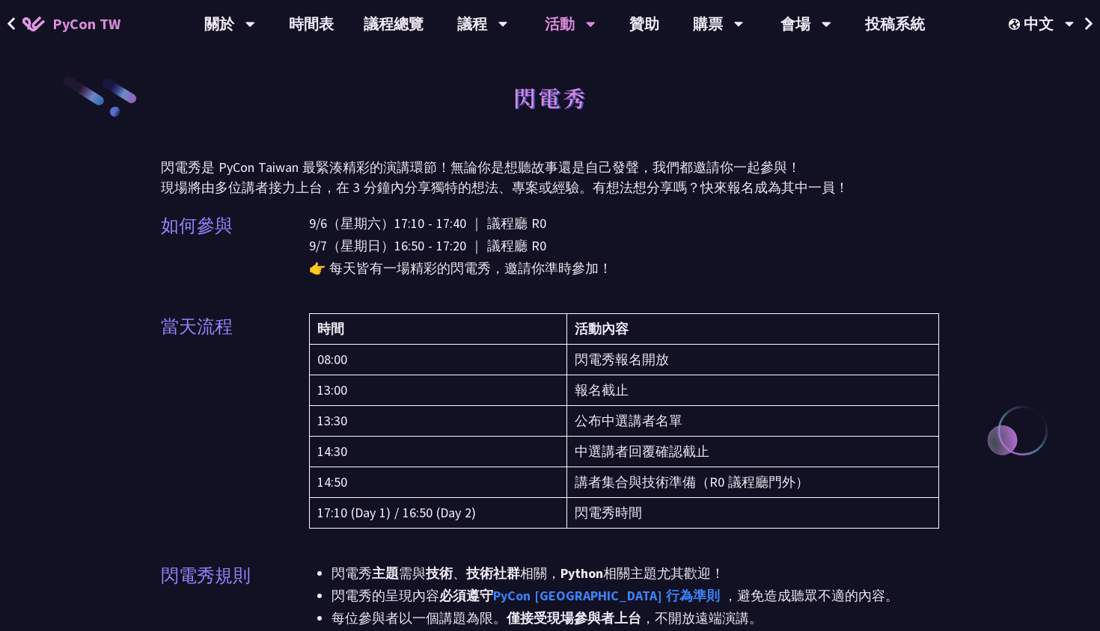
click at [554, 266] on p "9/6（星期六）17:10 - 17:40 ｜ 議程廳 R0 9/7（星期日）16:50 - 17:20 ｜ 議程廳 R0 👉 每天皆有一場精彩的閃電秀，邀請…" at bounding box center [624, 245] width 630 height 67
click at [619, 269] on p "9/6（星期六）17:10 - 17:40 ｜ 議程廳 R0 9/7（星期日）16:50 - 17:20 ｜ 議程廳 R0 👉 每天皆有一場精彩的閃電秀，邀請…" at bounding box center [624, 245] width 630 height 67
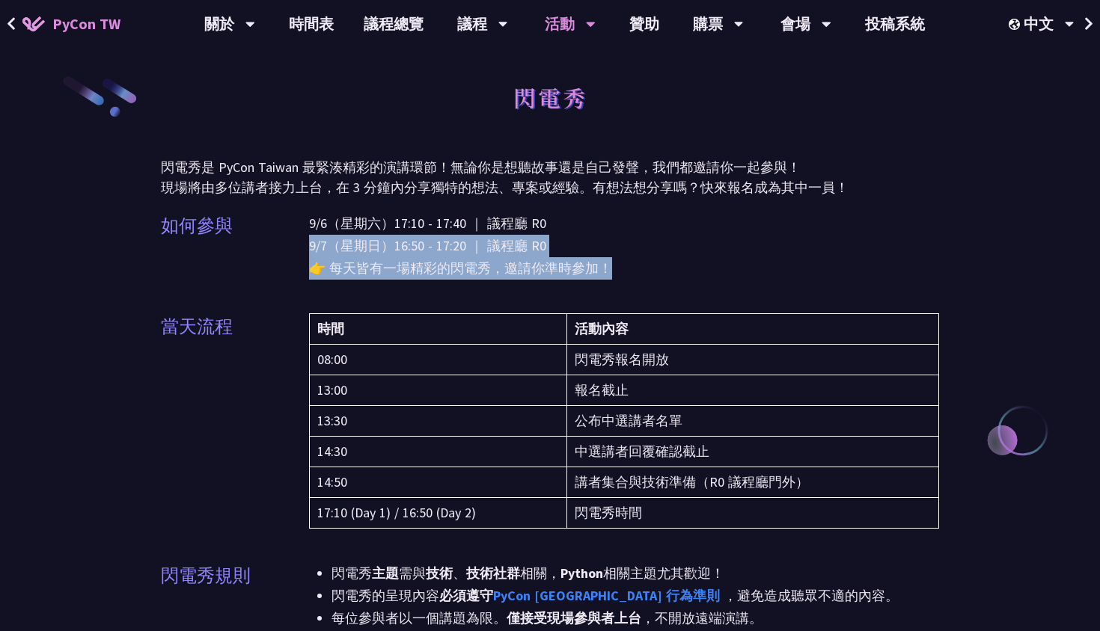
drag, startPoint x: 619, startPoint y: 269, endPoint x: 307, endPoint y: 239, distance: 312.7
click at [307, 239] on div "如何參與 9/6（星期六）17:10 - 17:40 ｜ 議程廳 R0 9/7（星期日）16:50 - 17:20 ｜ 議程廳 R0 👉 每天皆有一場精彩的閃…" at bounding box center [550, 255] width 778 height 86
click at [328, 257] on p "9/6（星期六）17:10 - 17:40 ｜ 議程廳 R0 9/7（星期日）16:50 - 17:20 ｜ 議程廳 R0 👉 每天皆有一場精彩的閃電秀，邀請…" at bounding box center [624, 245] width 630 height 67
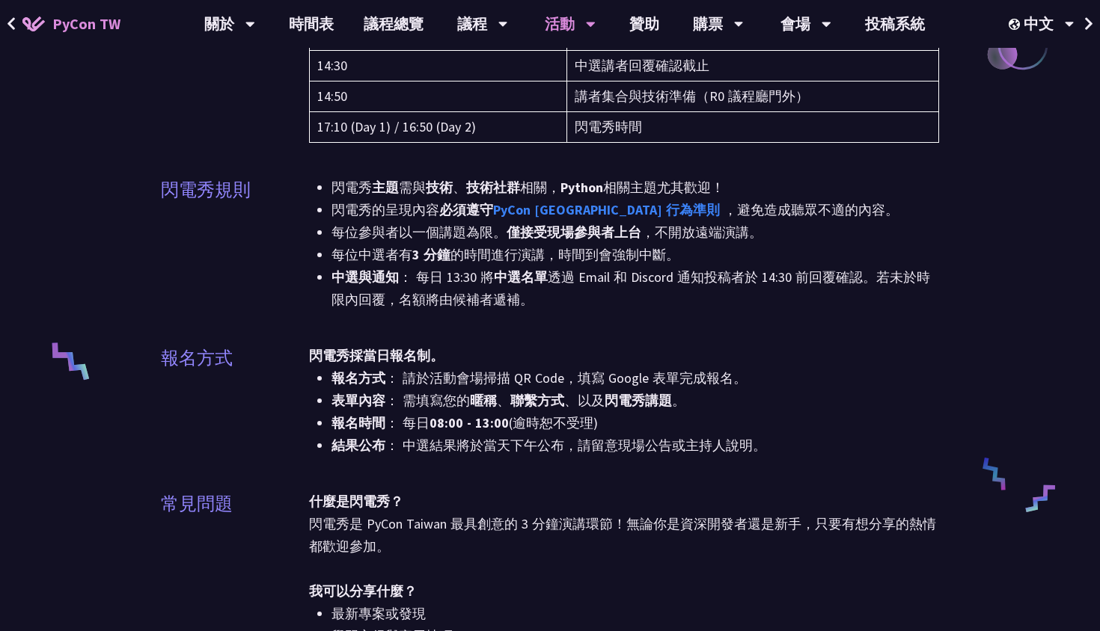
scroll to position [387, 0]
